Goal: Information Seeking & Learning: Learn about a topic

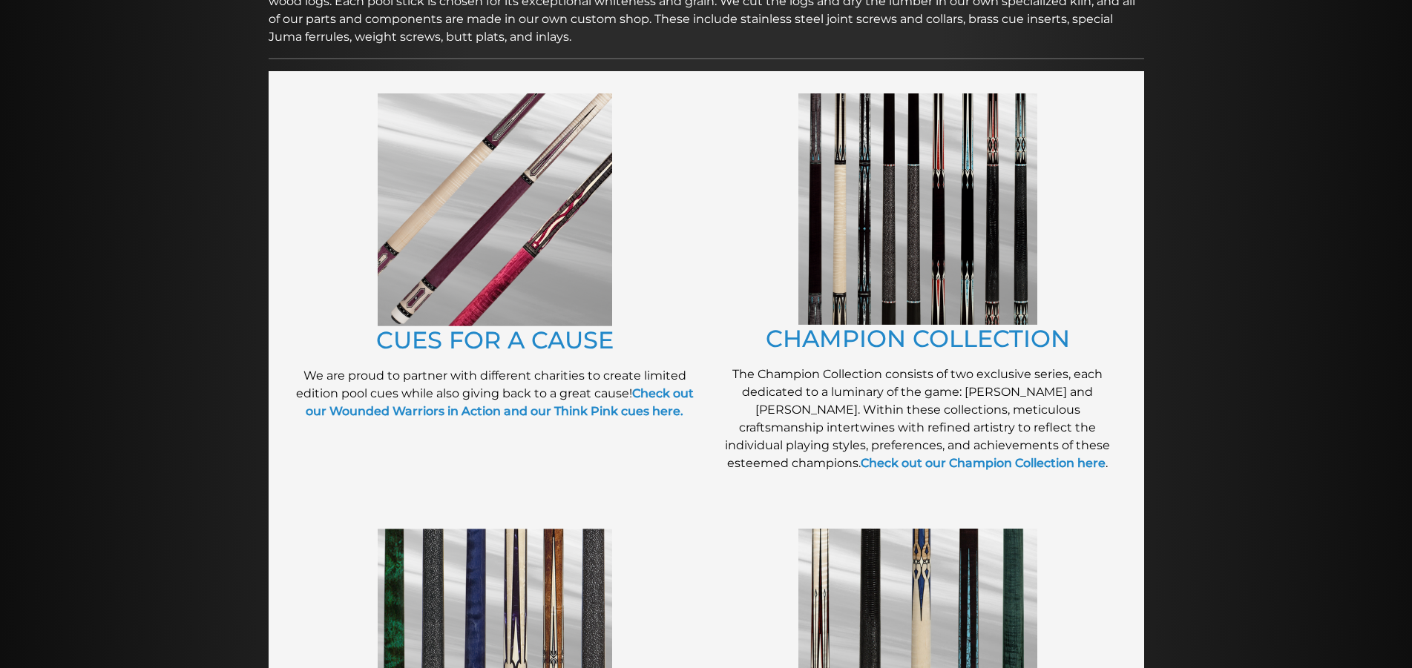
scroll to position [303, 0]
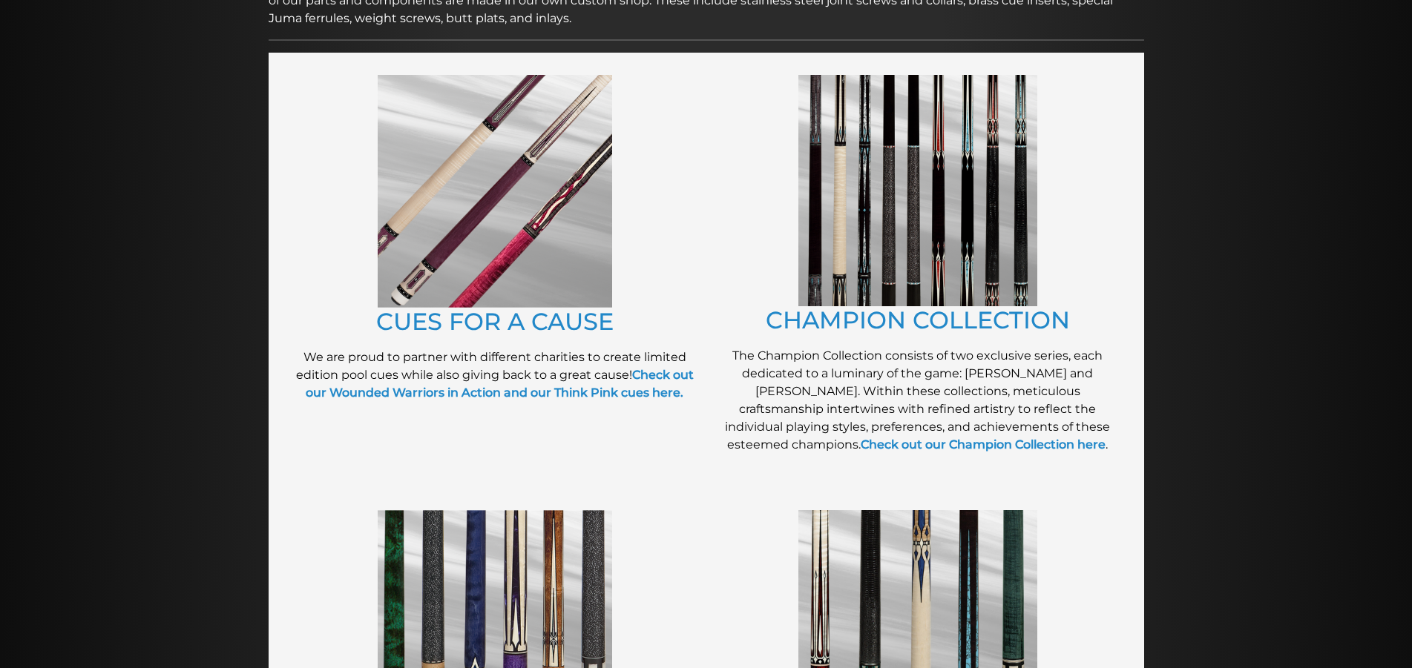
click at [493, 200] on img at bounding box center [495, 191] width 234 height 233
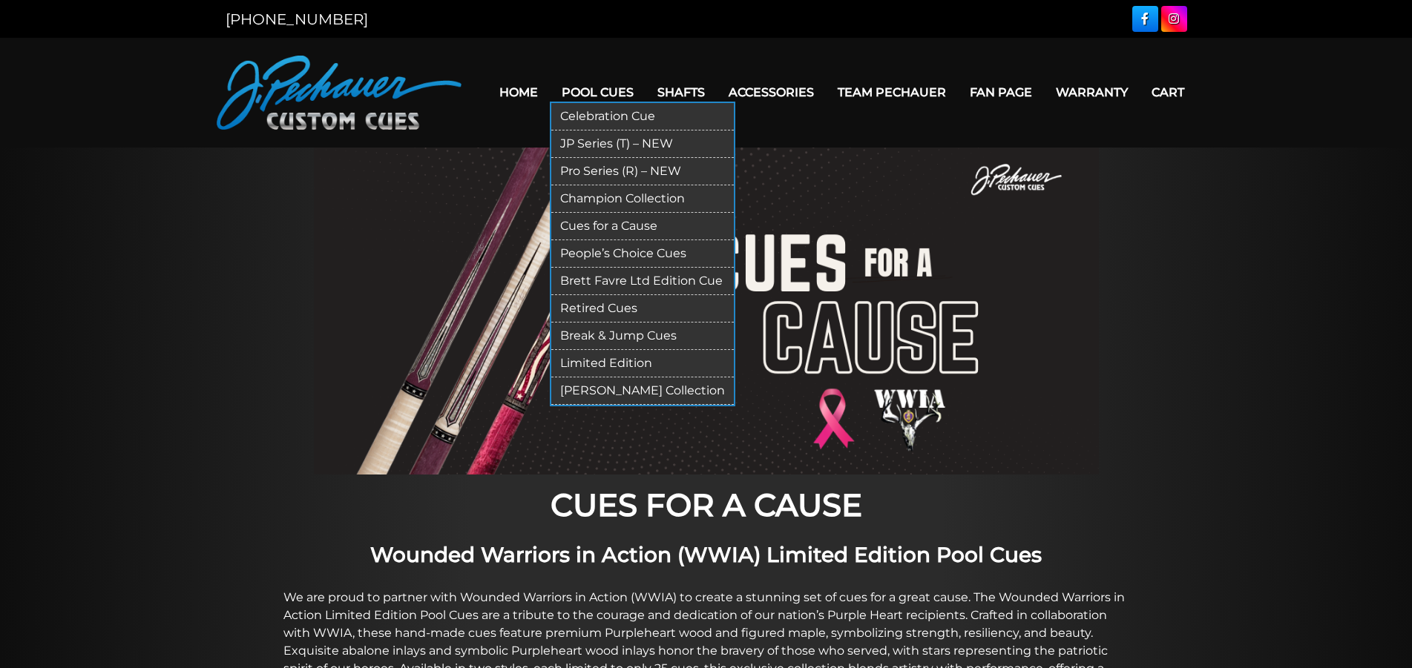
click at [585, 92] on link "Pool Cues" at bounding box center [598, 92] width 96 height 38
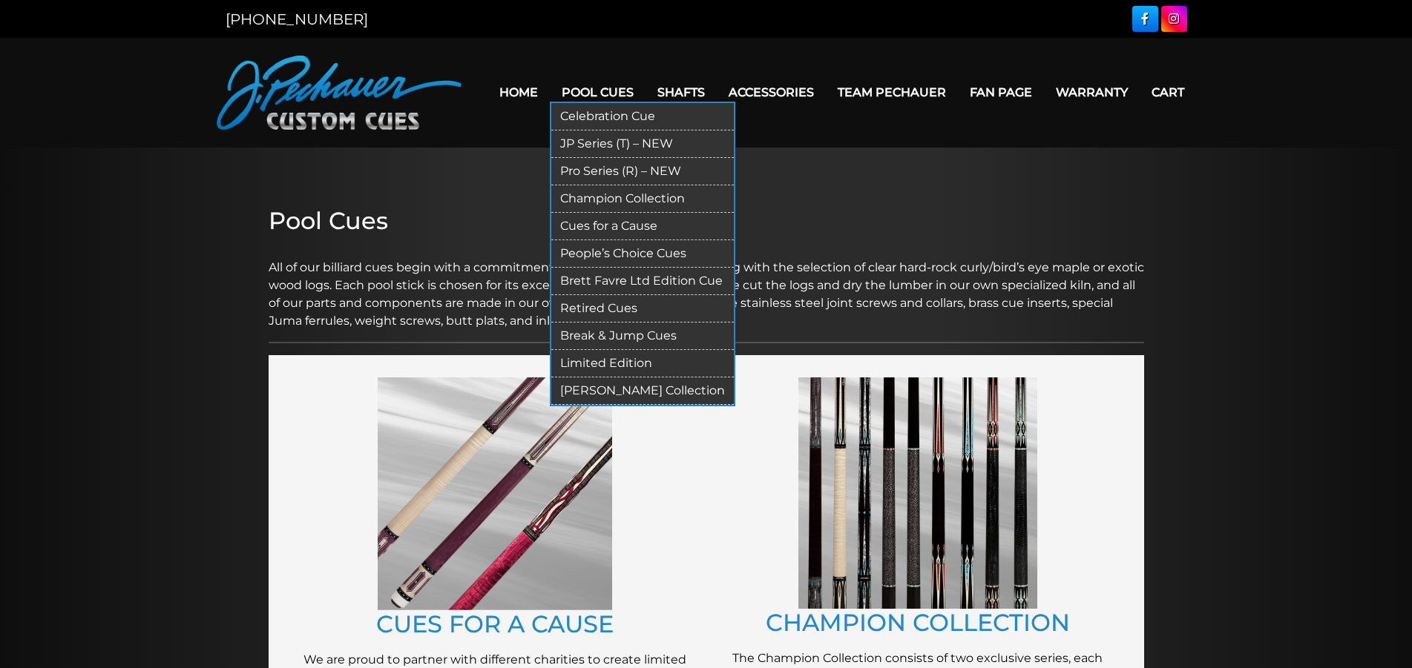
click at [579, 112] on link "Celebration Cue" at bounding box center [642, 116] width 182 height 27
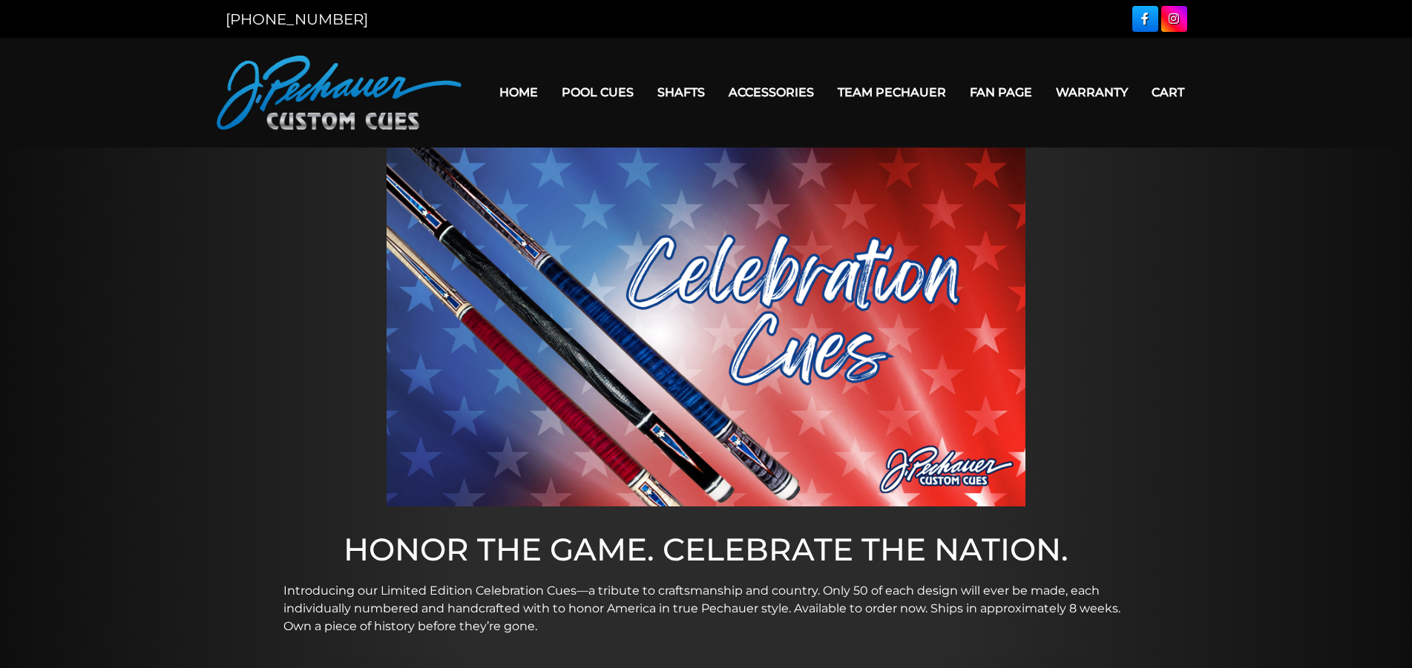
click at [570, 360] on img at bounding box center [705, 327] width 639 height 359
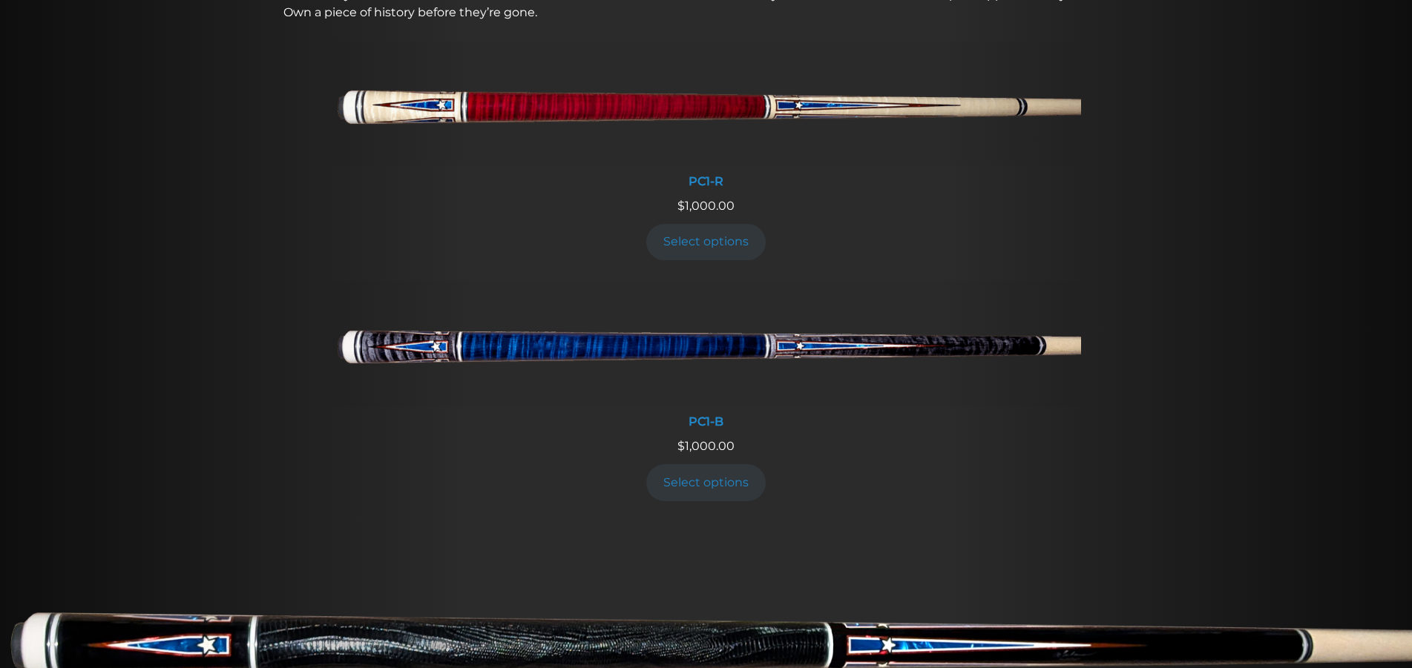
scroll to position [605, 0]
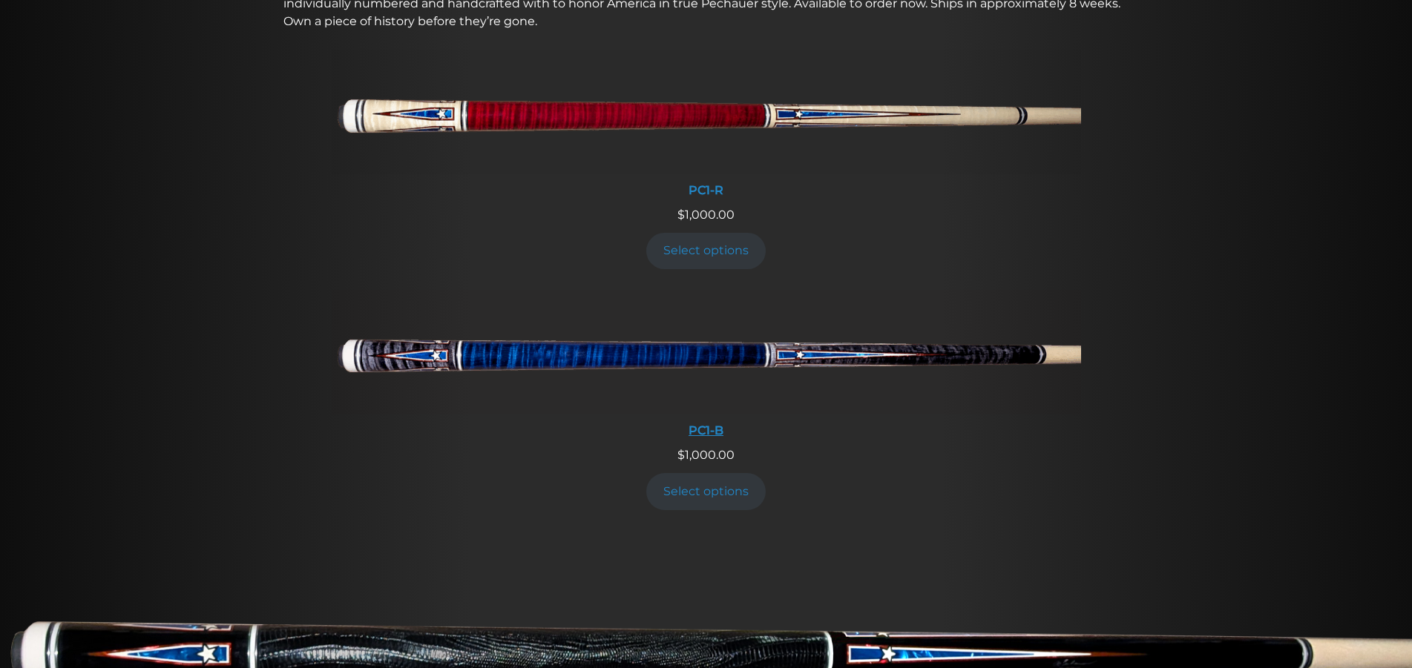
click at [659, 350] on img at bounding box center [706, 352] width 749 height 125
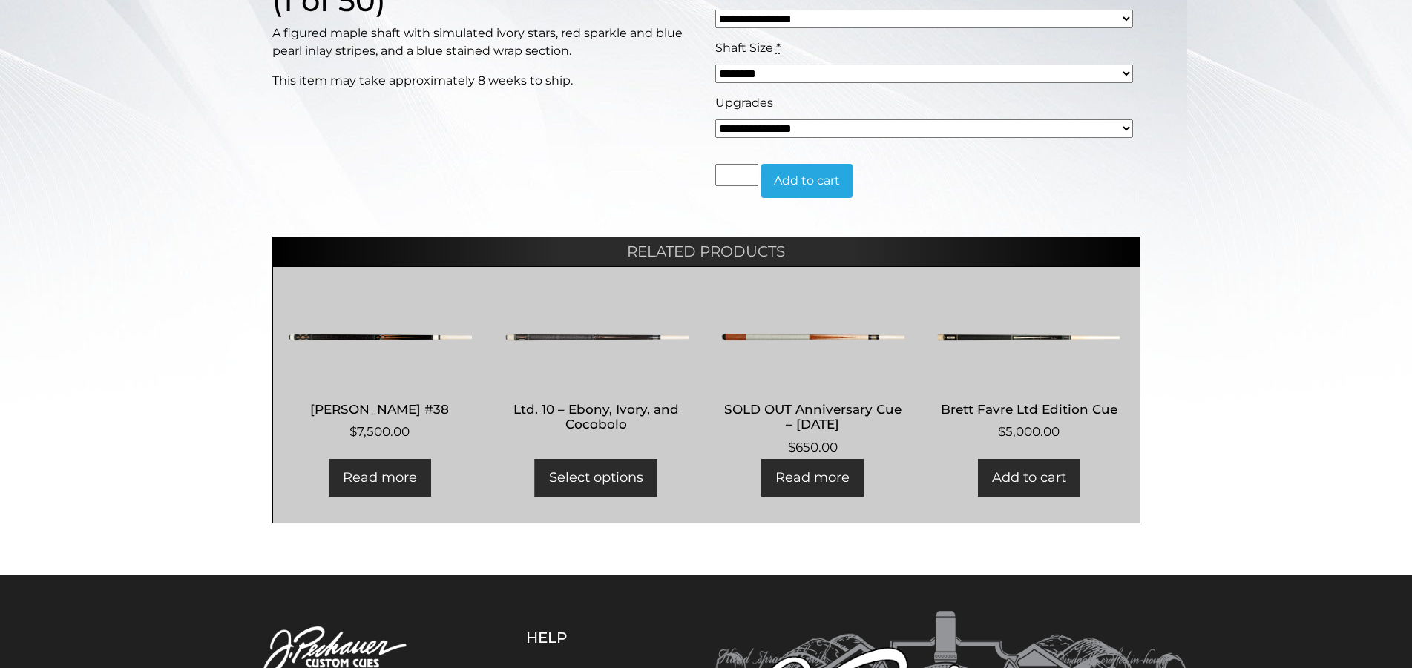
scroll to position [454, 0]
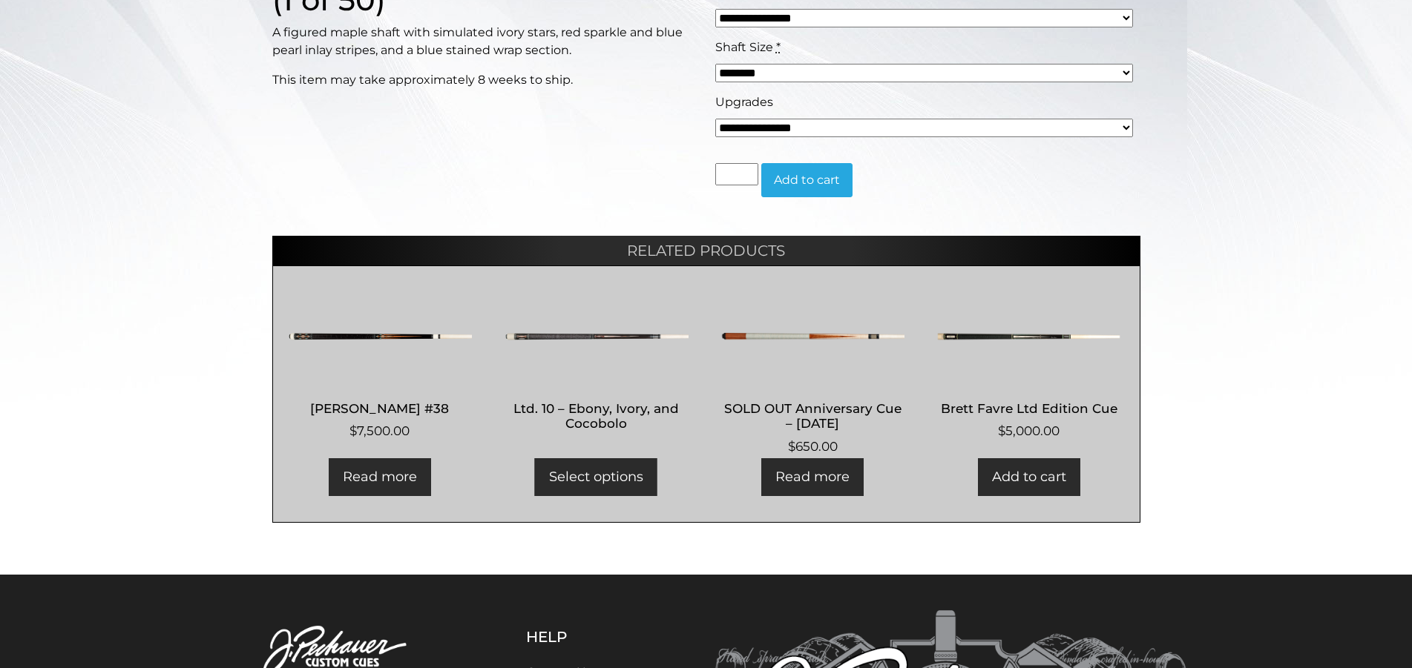
click at [366, 331] on img at bounding box center [380, 336] width 185 height 89
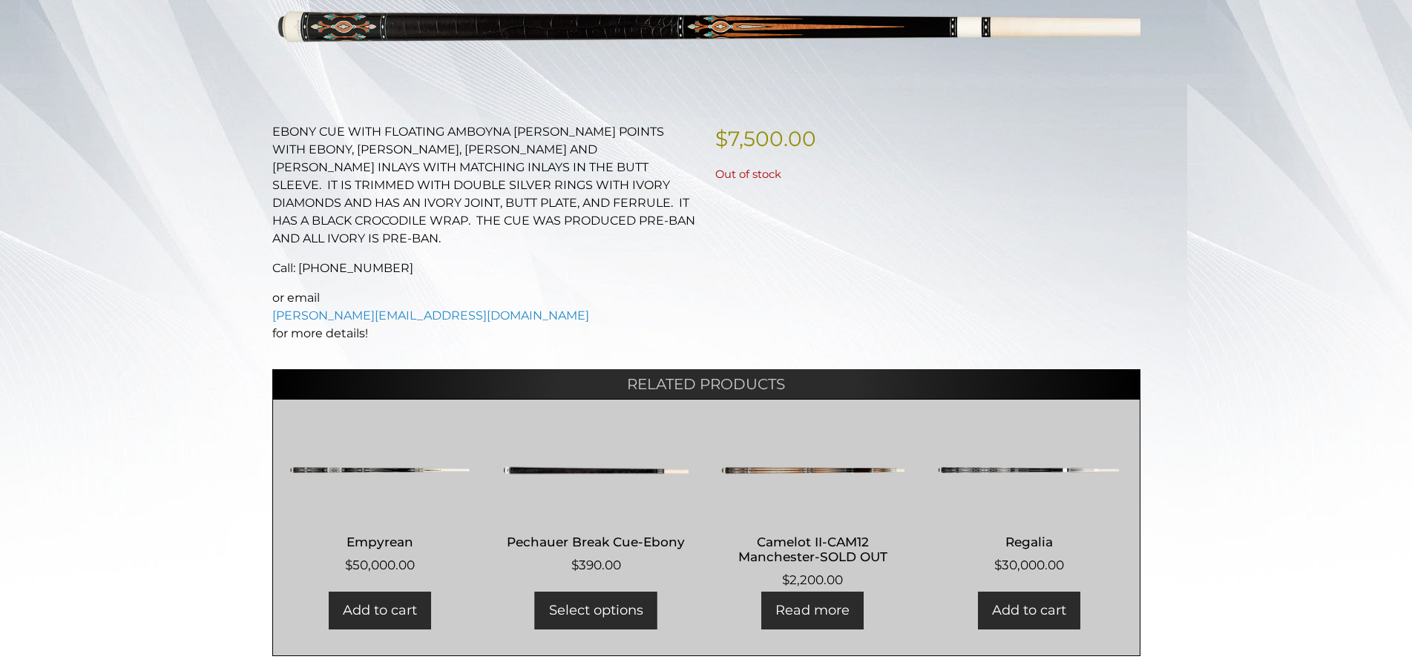
scroll to position [303, 0]
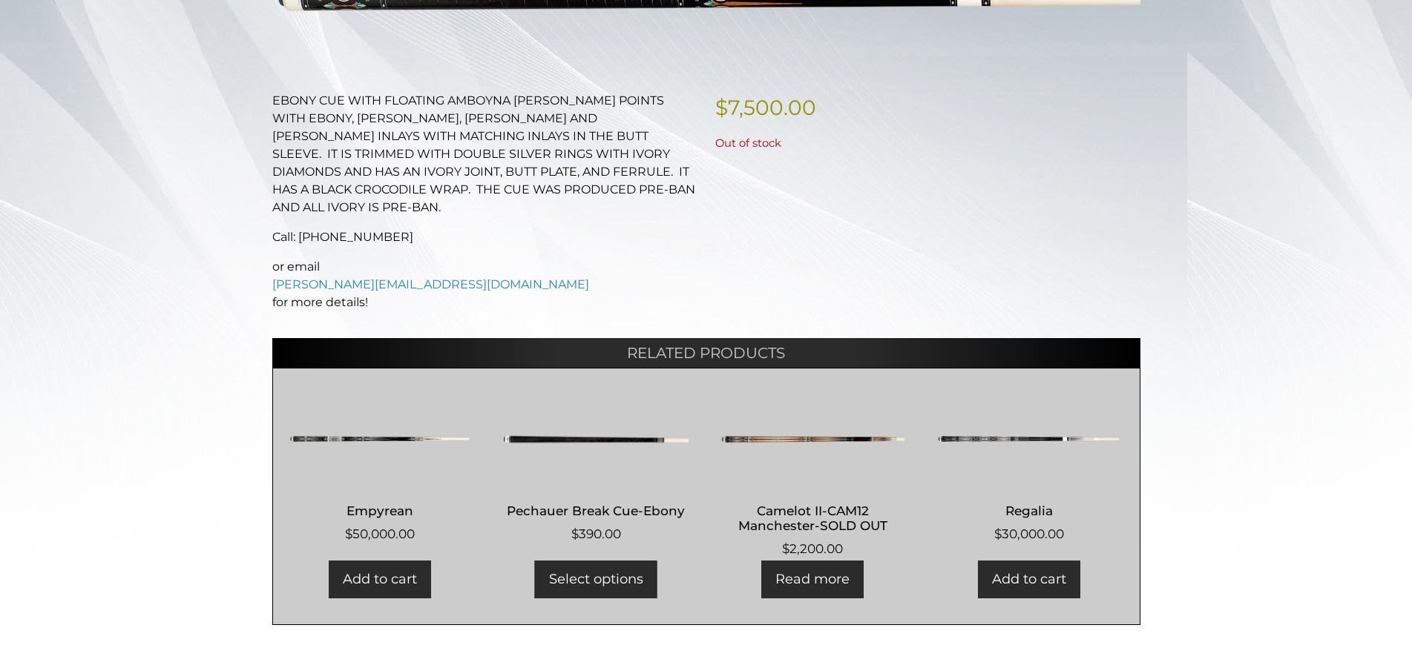
click at [791, 414] on img at bounding box center [812, 439] width 185 height 89
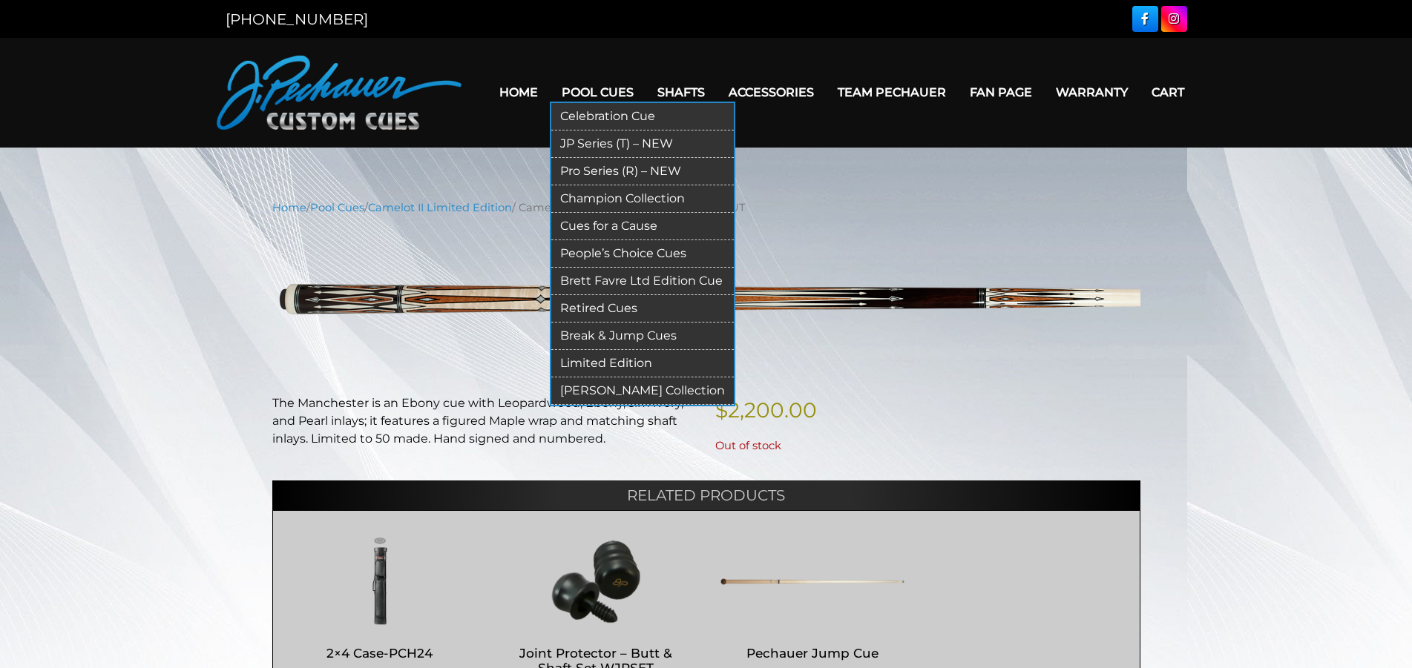
click at [571, 140] on link "JP Series (T) – NEW" at bounding box center [642, 144] width 182 height 27
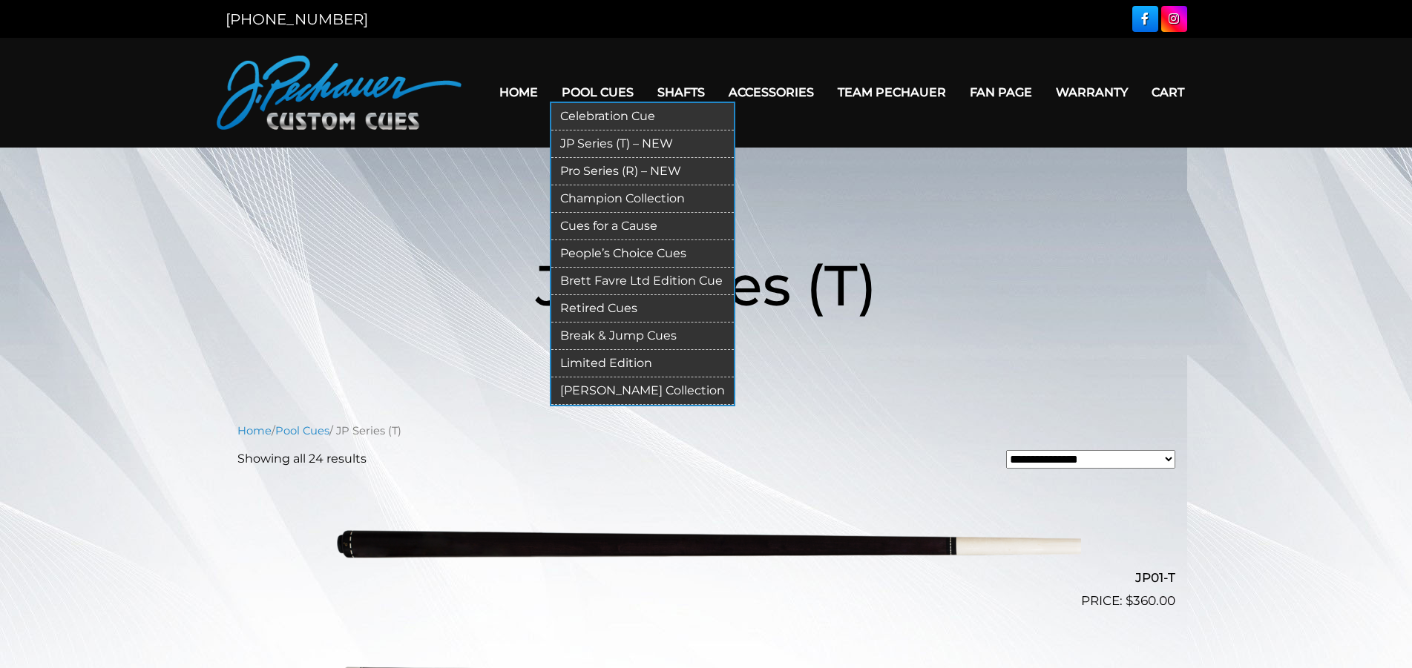
click at [576, 171] on link "Pro Series (R) – NEW" at bounding box center [642, 171] width 182 height 27
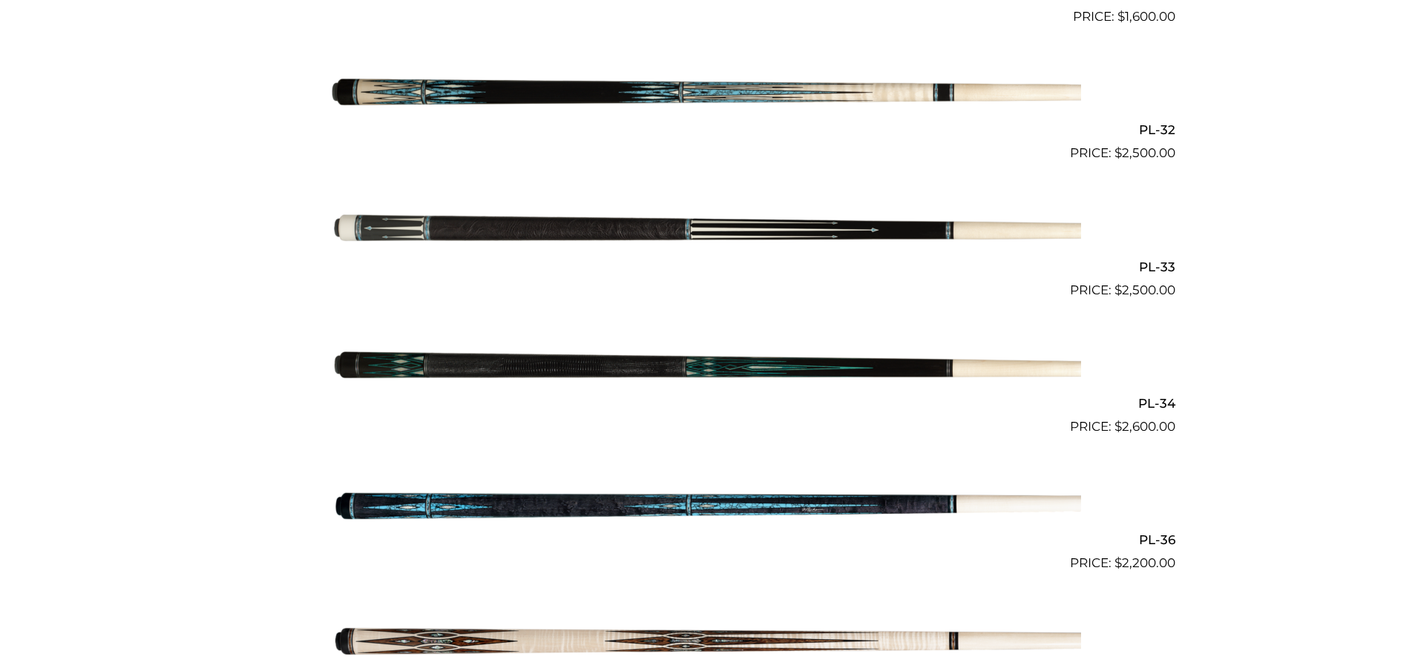
scroll to position [3632, 0]
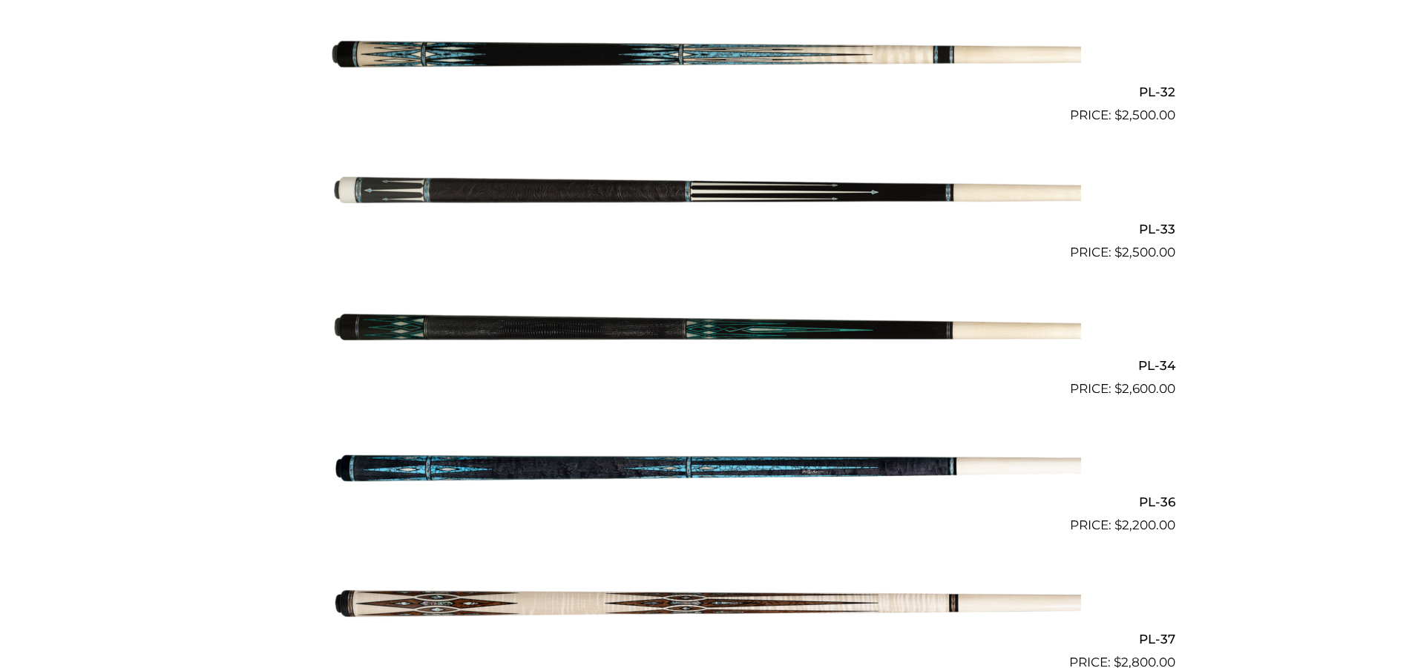
click at [444, 465] on img at bounding box center [706, 467] width 749 height 125
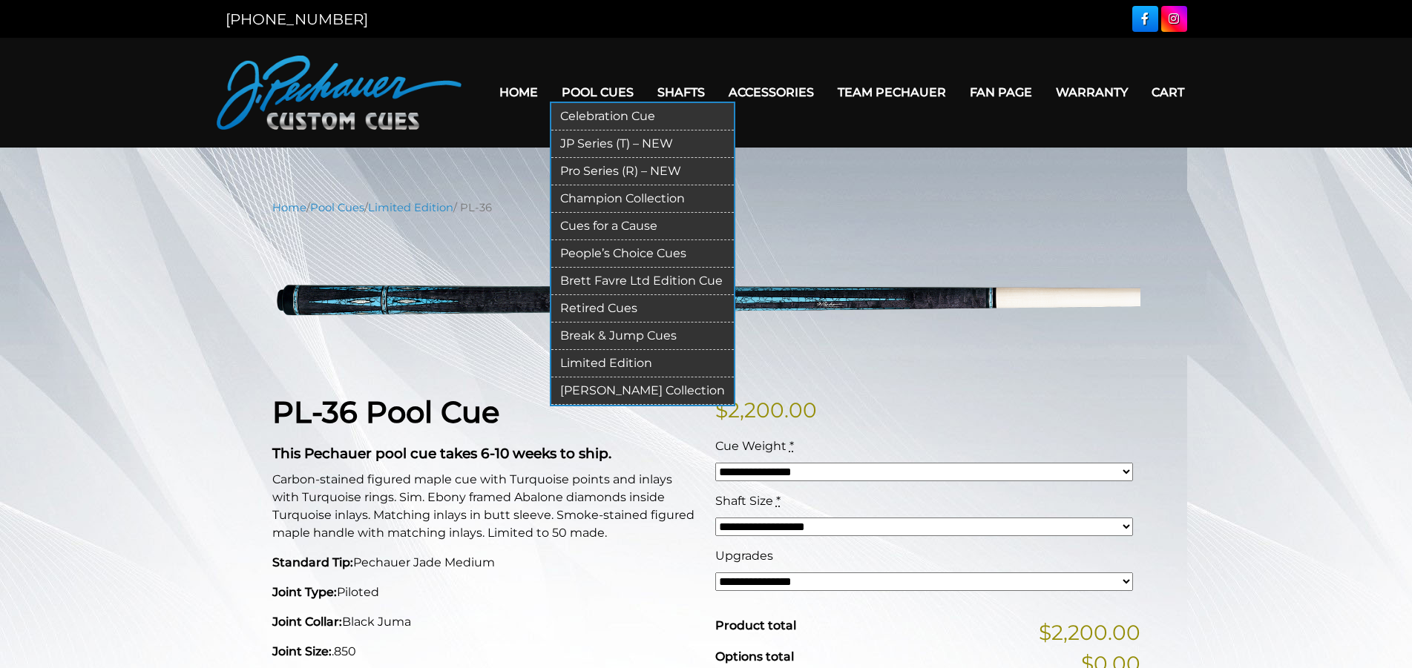
click at [597, 118] on link "Celebration Cue" at bounding box center [642, 116] width 182 height 27
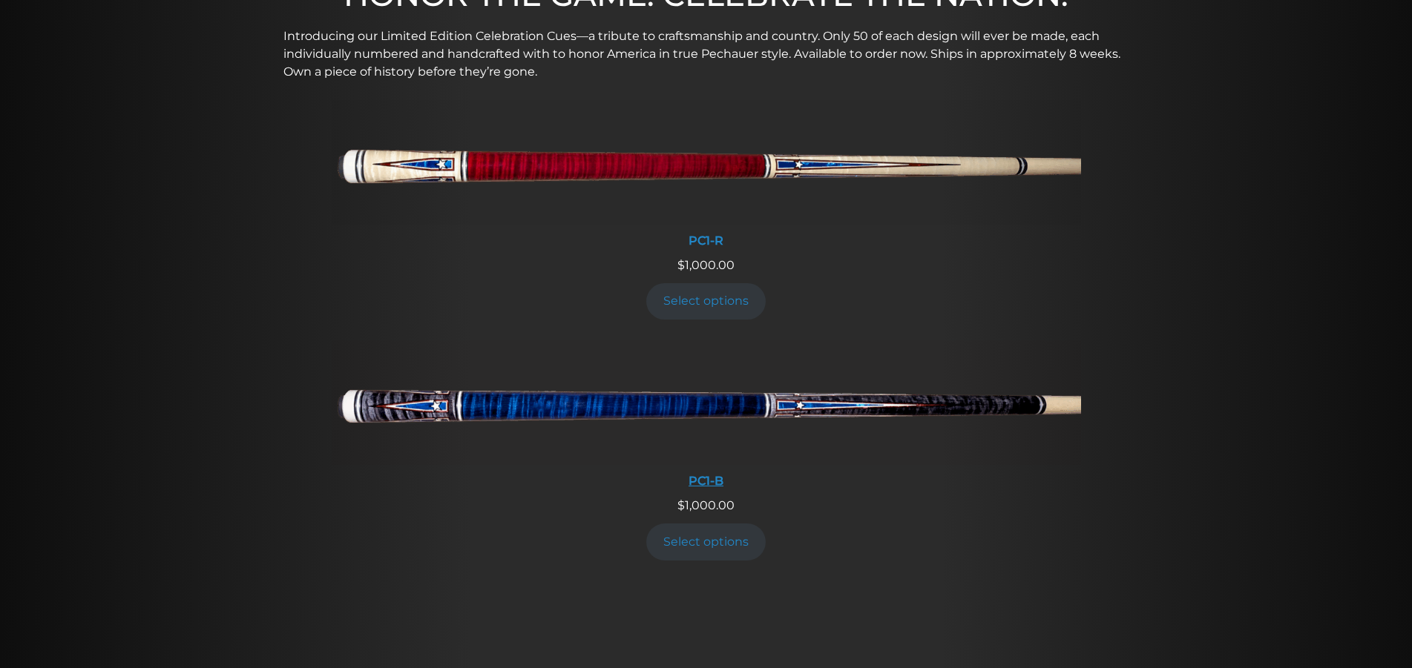
scroll to position [605, 0]
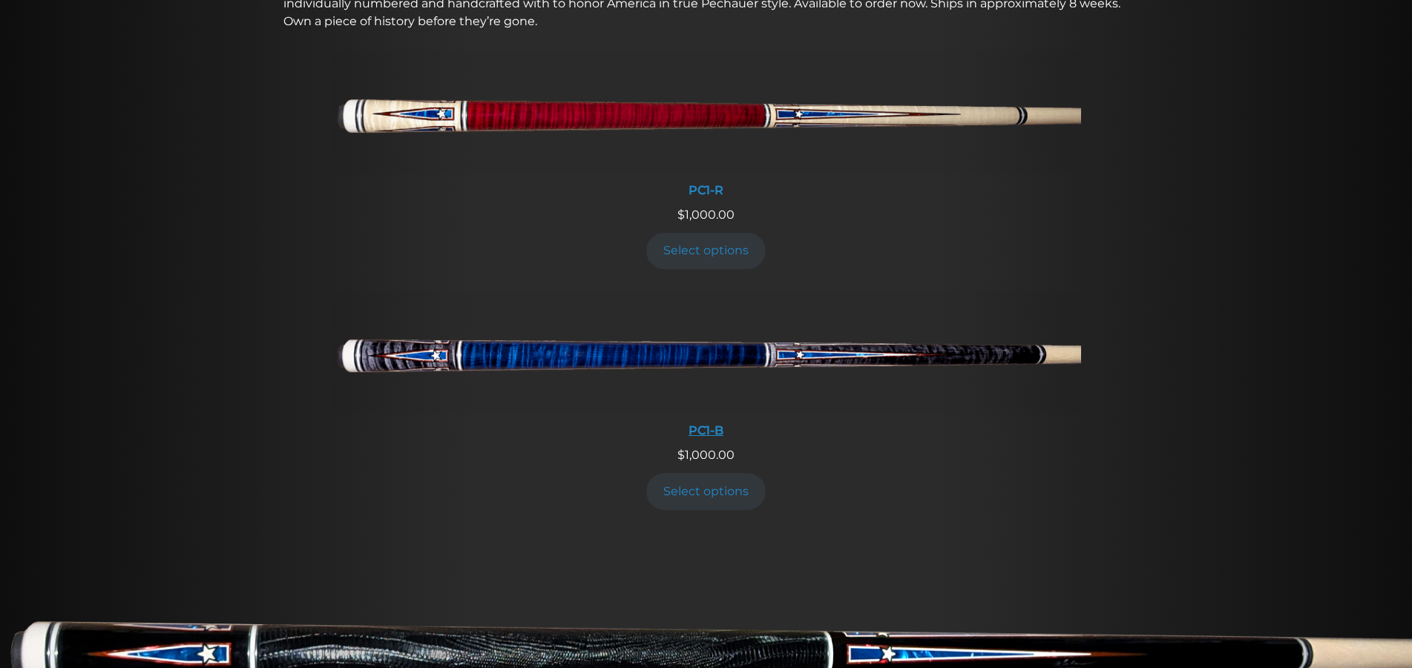
click at [699, 355] on img at bounding box center [706, 352] width 749 height 125
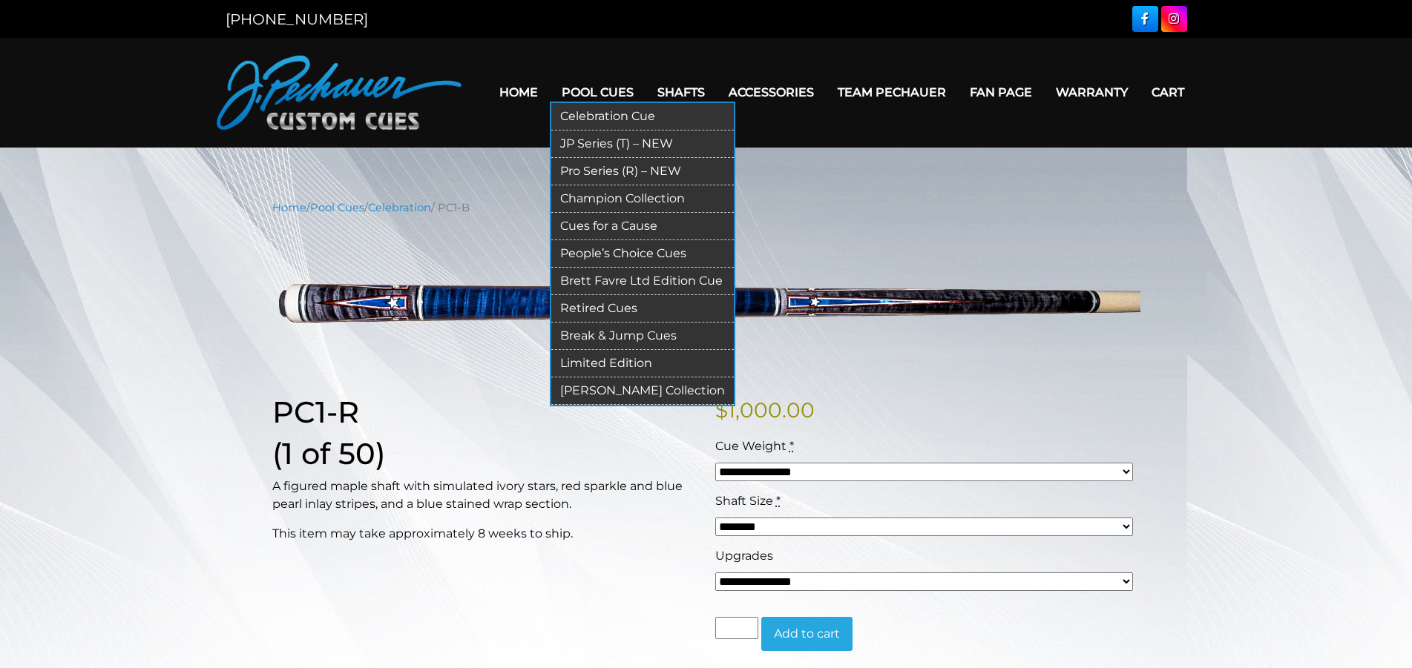
click at [576, 223] on link "Cues for a Cause" at bounding box center [642, 226] width 182 height 27
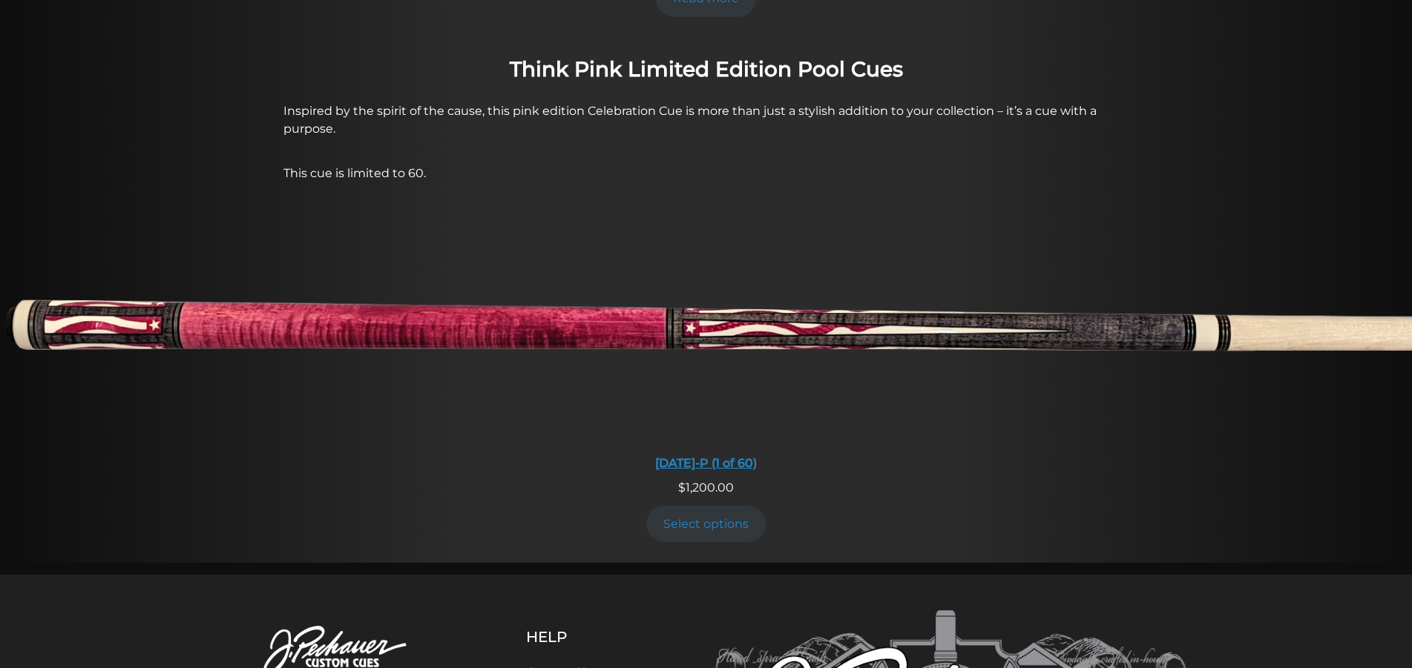
scroll to position [1135, 0]
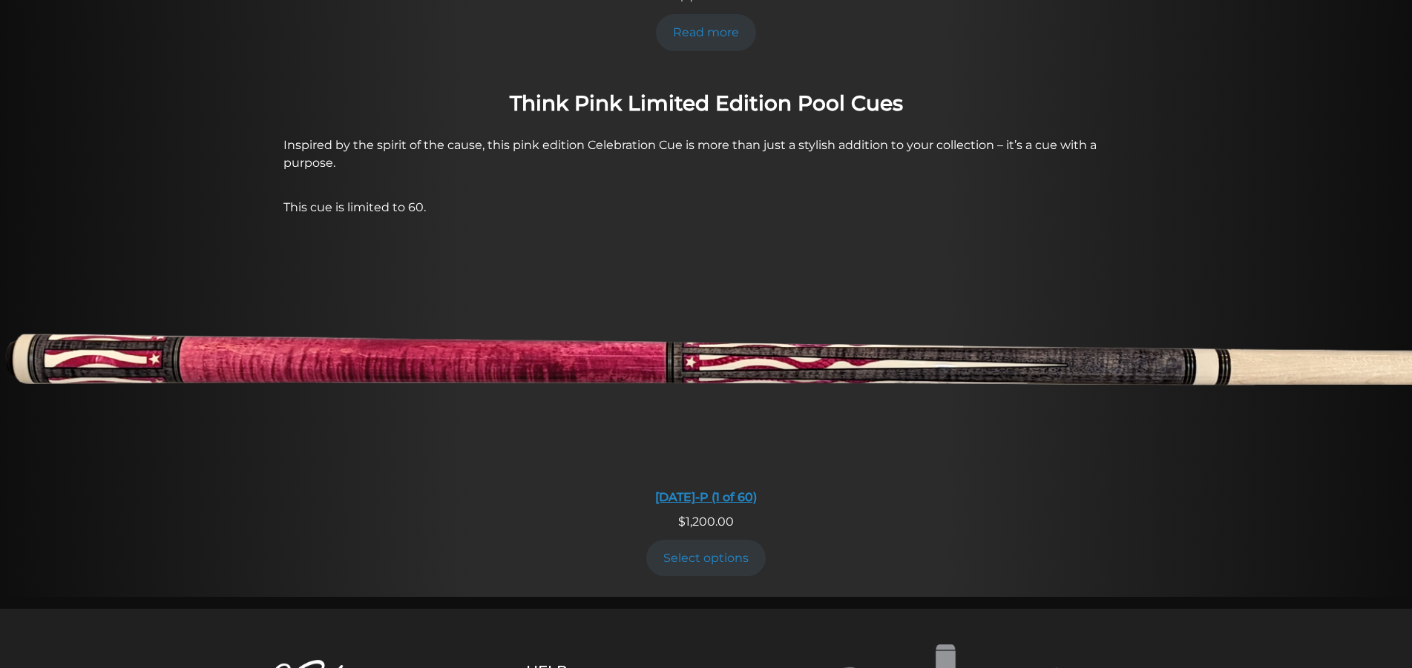
click at [696, 312] on img at bounding box center [706, 363] width 1412 height 235
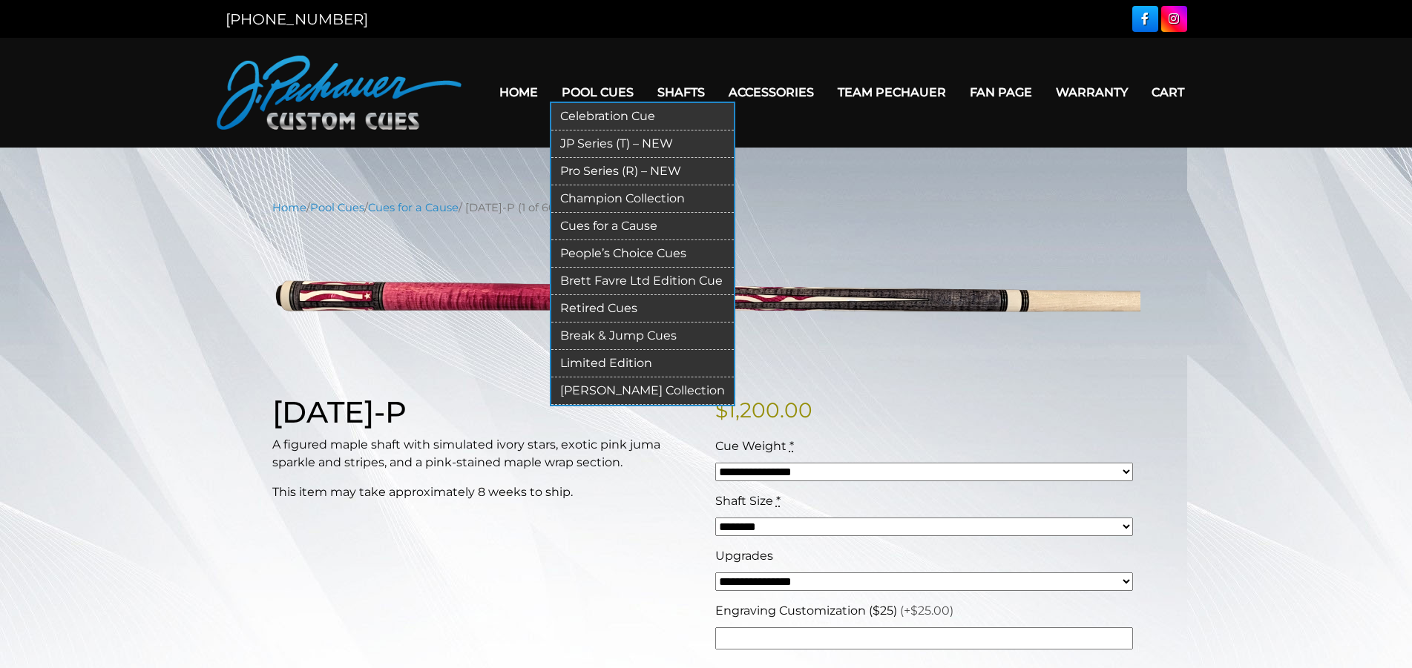
click at [590, 280] on link "Brett Favre Ltd Edition Cue" at bounding box center [642, 281] width 182 height 27
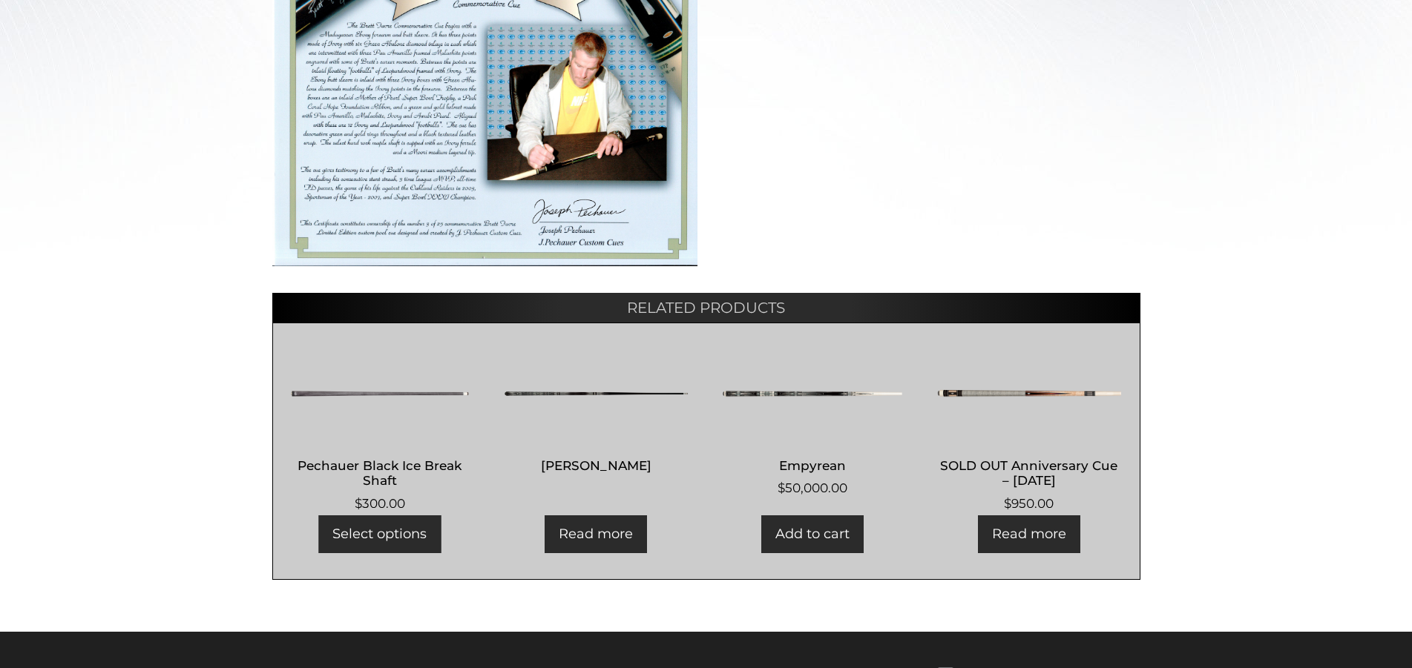
scroll to position [757, 0]
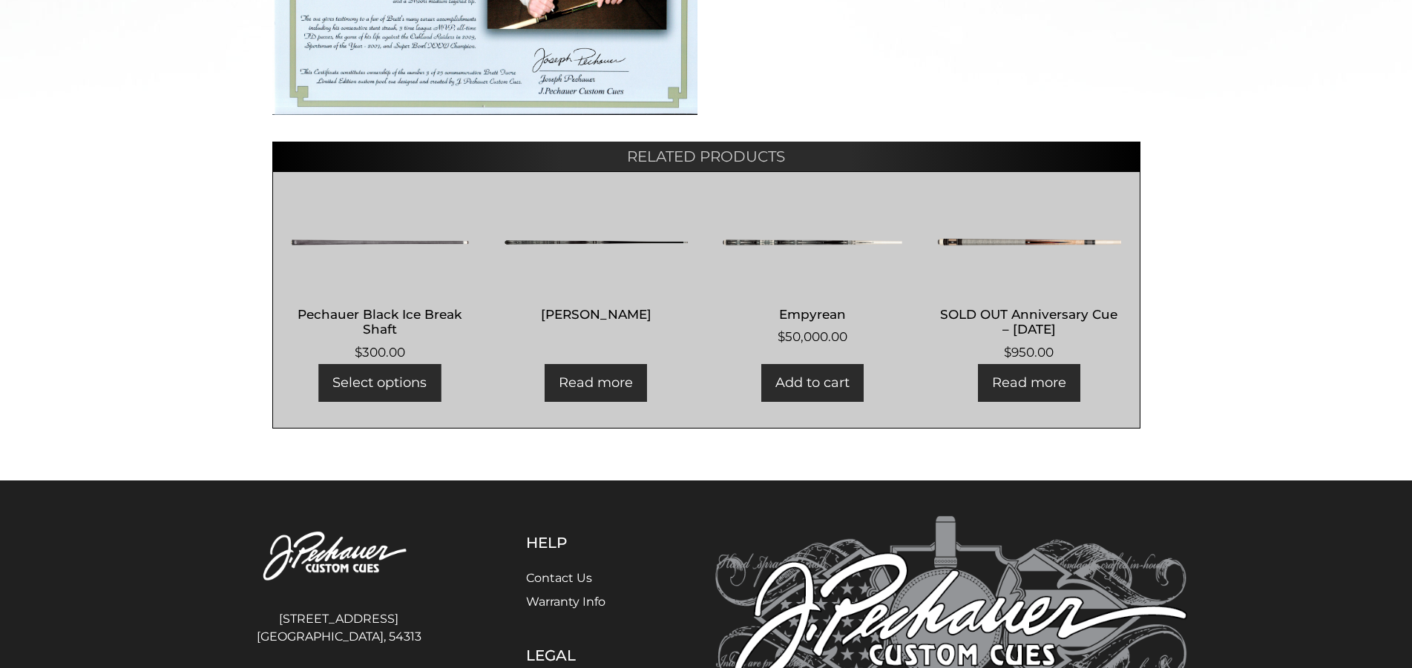
click at [787, 239] on img at bounding box center [812, 242] width 185 height 89
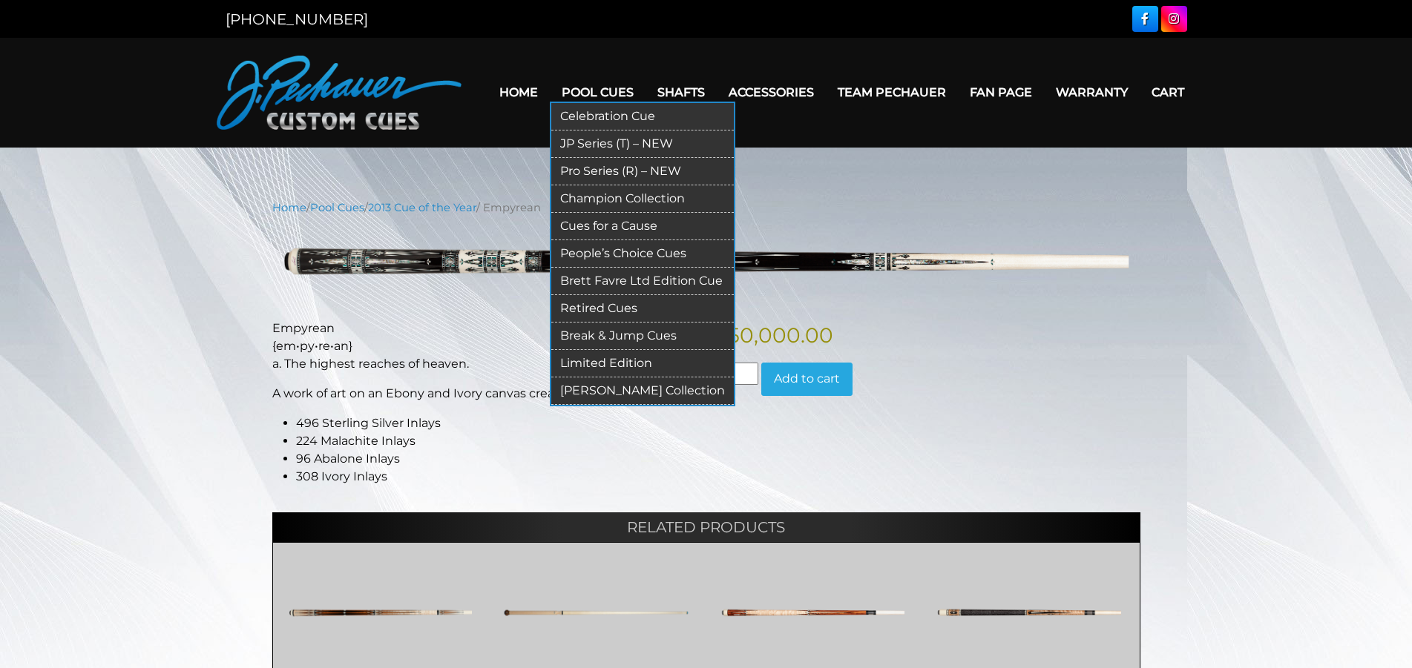
click at [591, 308] on link "Retired Cues" at bounding box center [642, 308] width 182 height 27
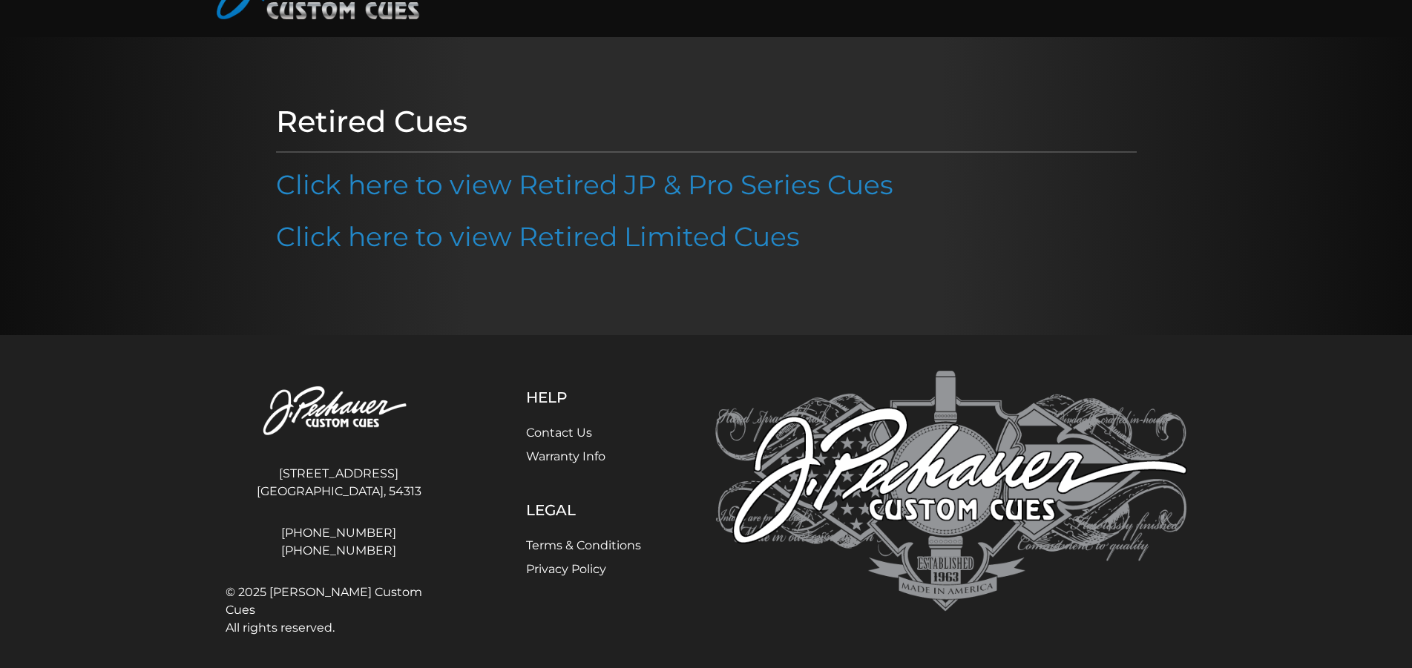
scroll to position [115, 0]
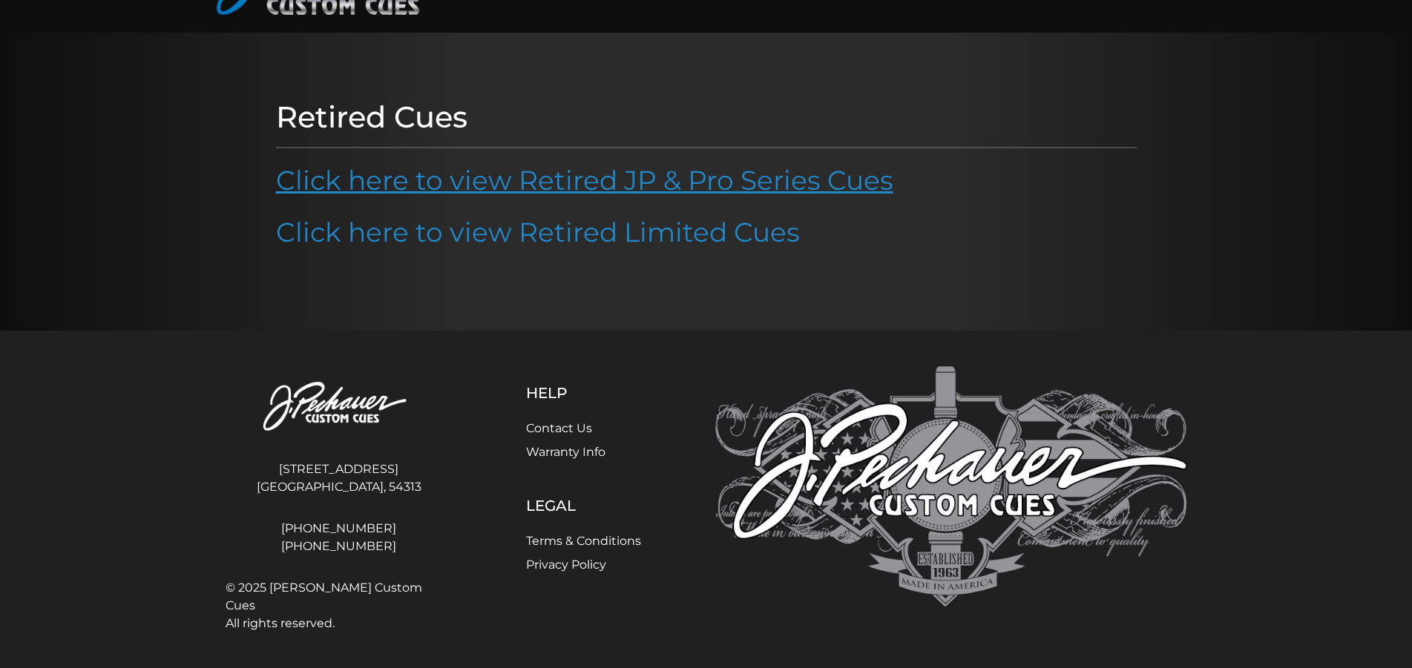
click at [599, 171] on link "Click here to view Retired JP & Pro Series Cues" at bounding box center [584, 180] width 617 height 33
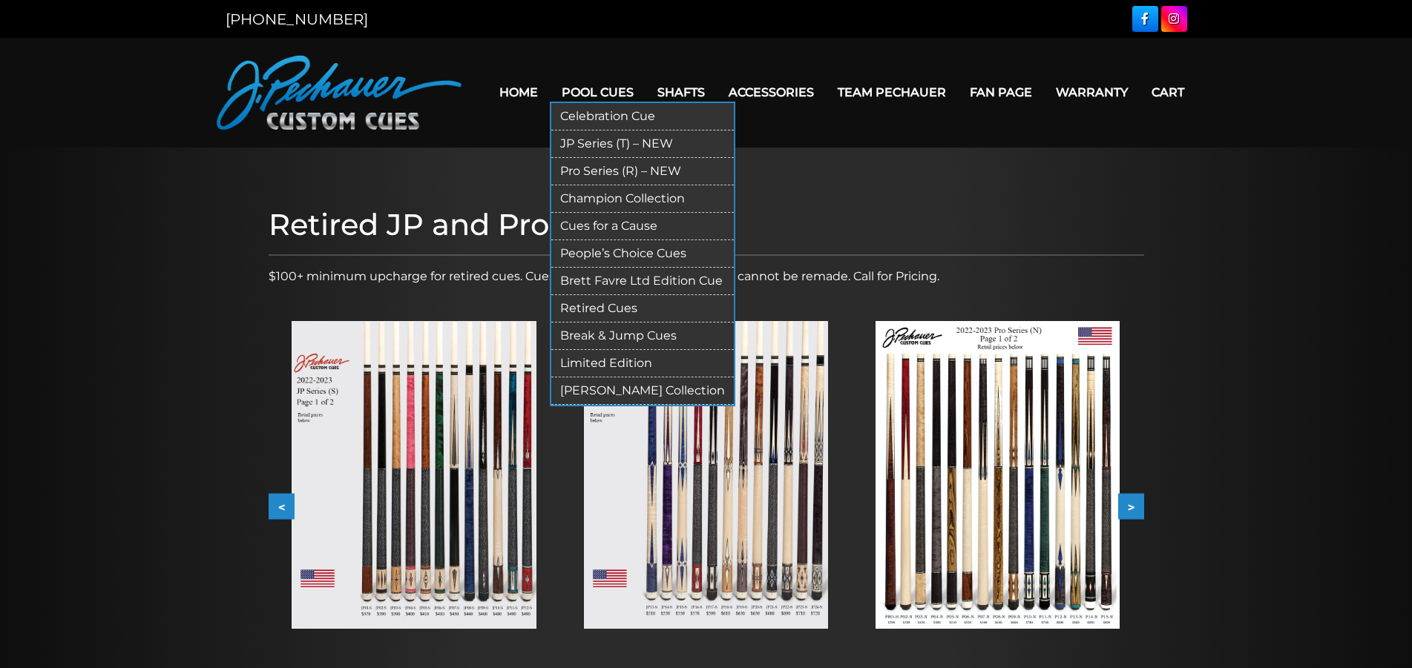
click at [610, 357] on link "Limited Edition" at bounding box center [642, 363] width 182 height 27
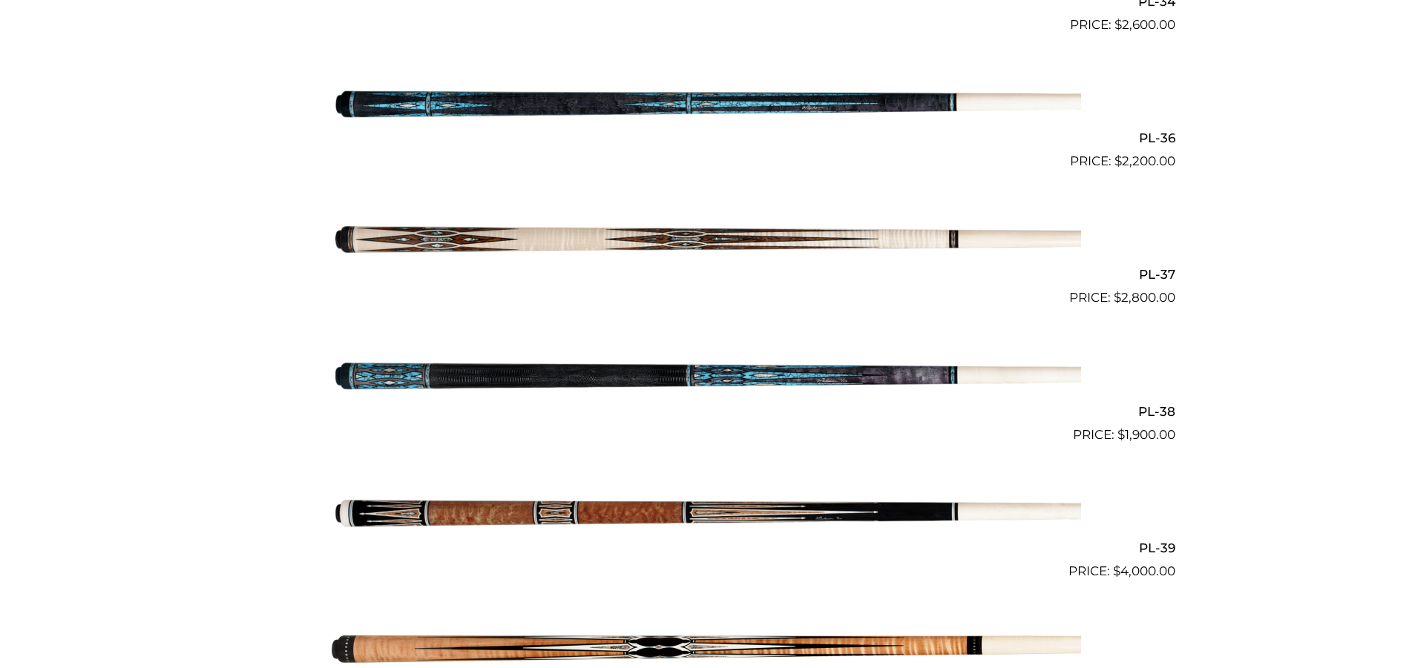
scroll to position [1438, 0]
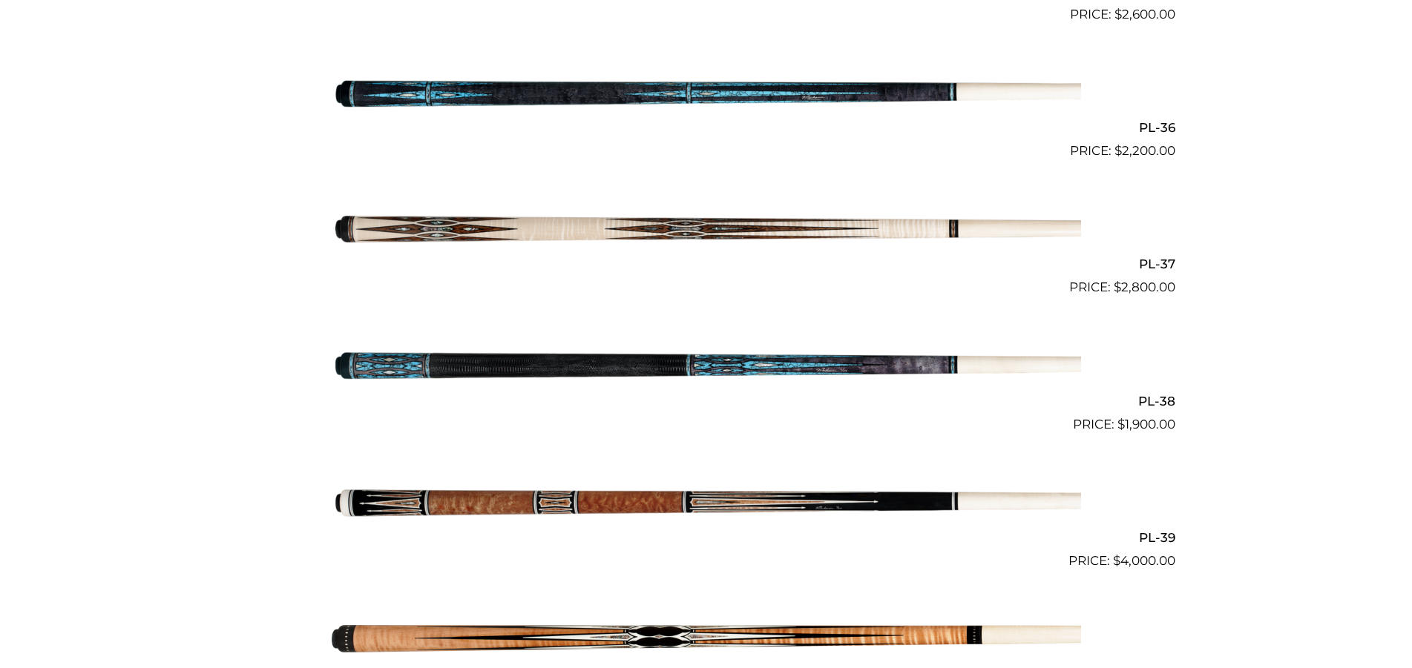
click at [741, 363] on img at bounding box center [706, 365] width 749 height 125
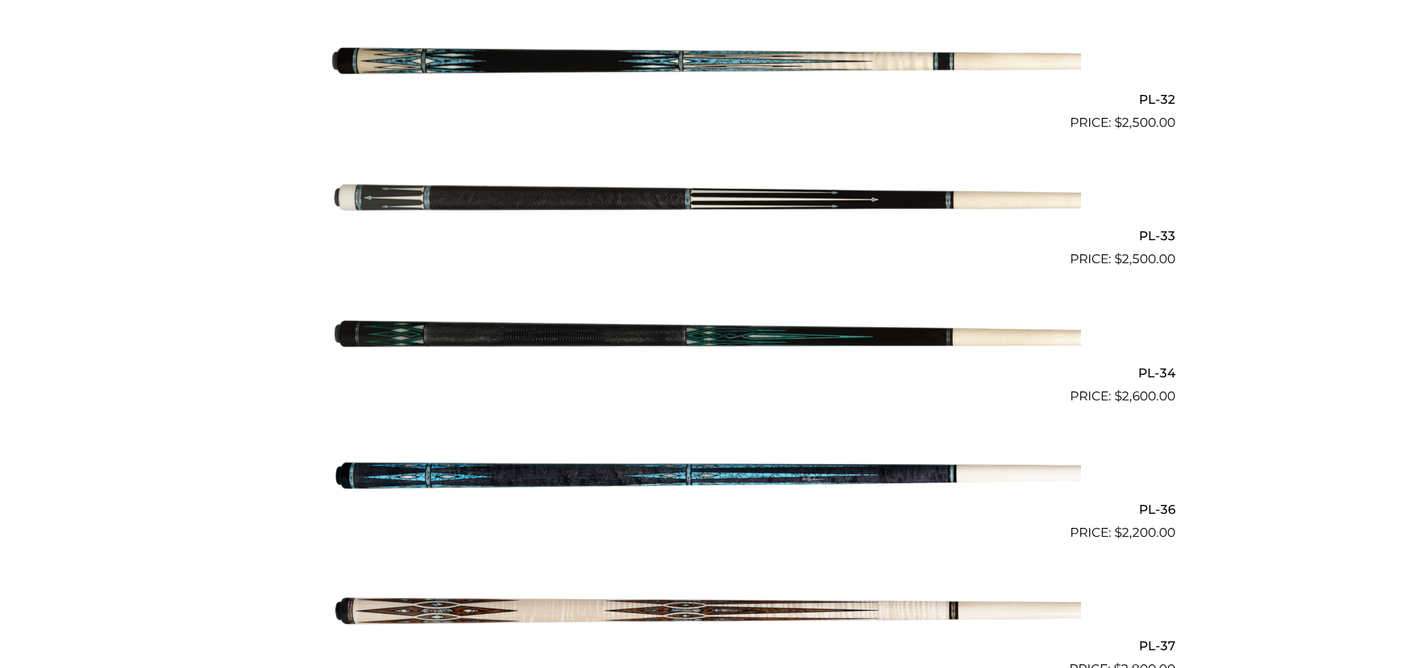
scroll to position [1059, 0]
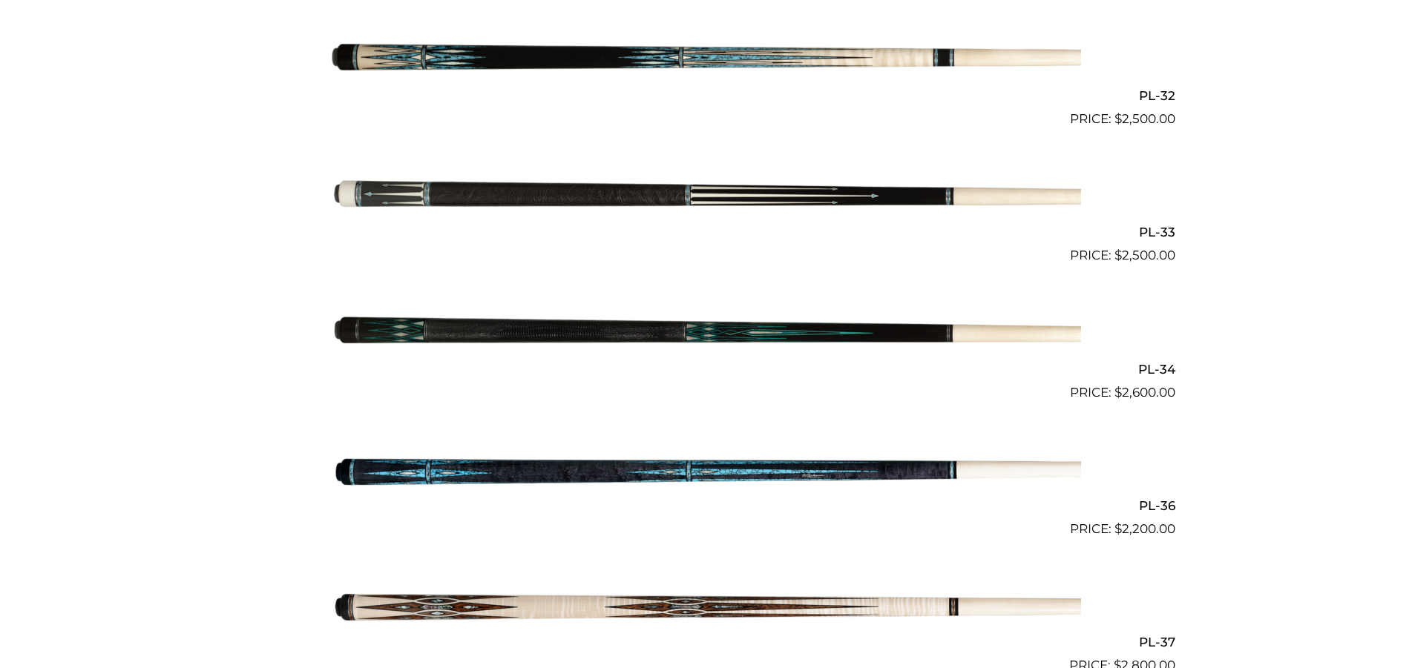
click at [721, 475] on img at bounding box center [706, 471] width 749 height 125
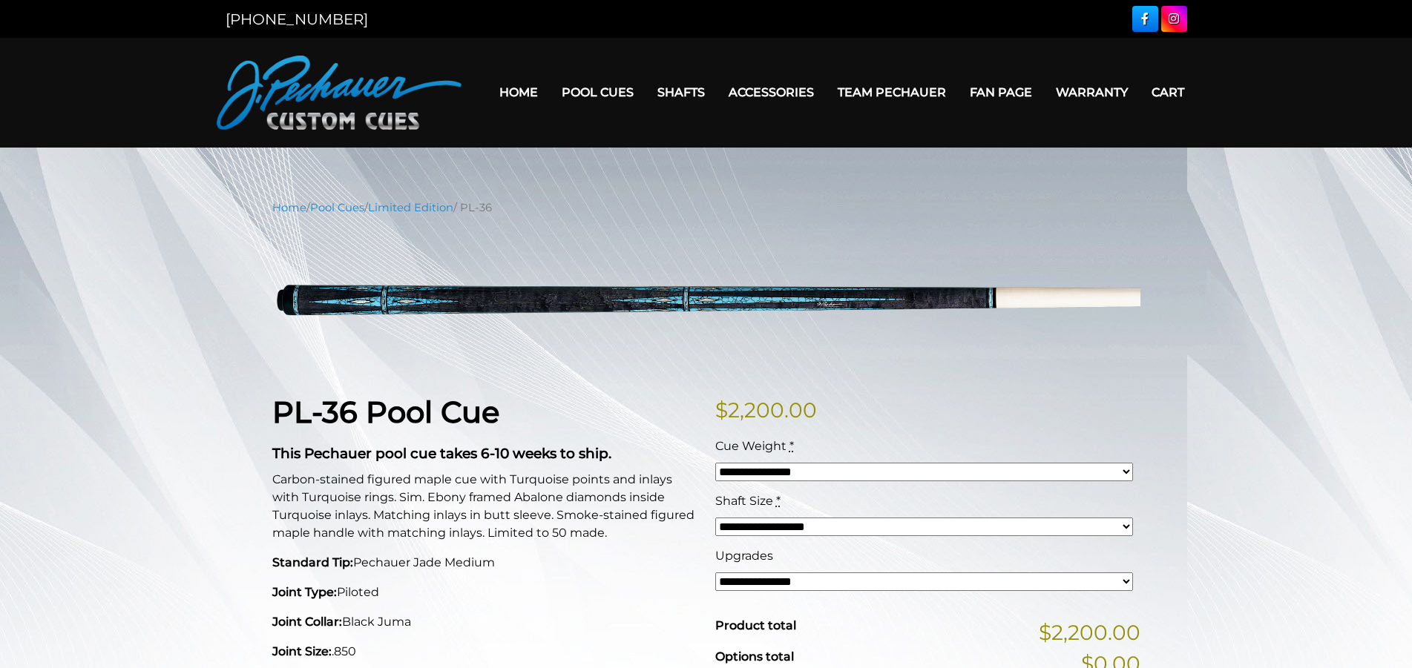
click at [715, 463] on select "**********" at bounding box center [924, 472] width 418 height 19
